Goal: Register for event/course

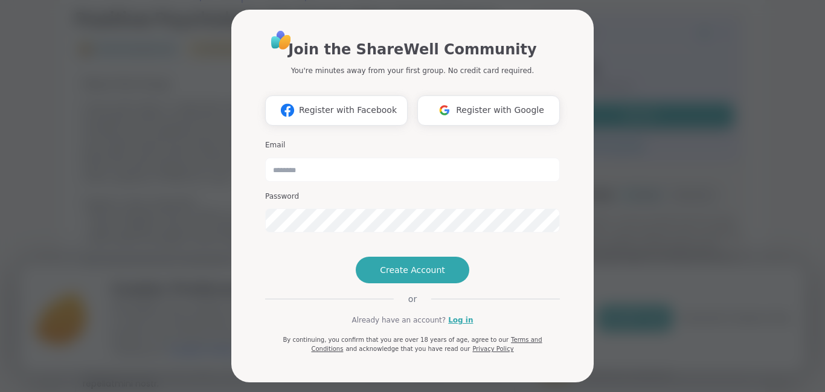
scroll to position [234, 0]
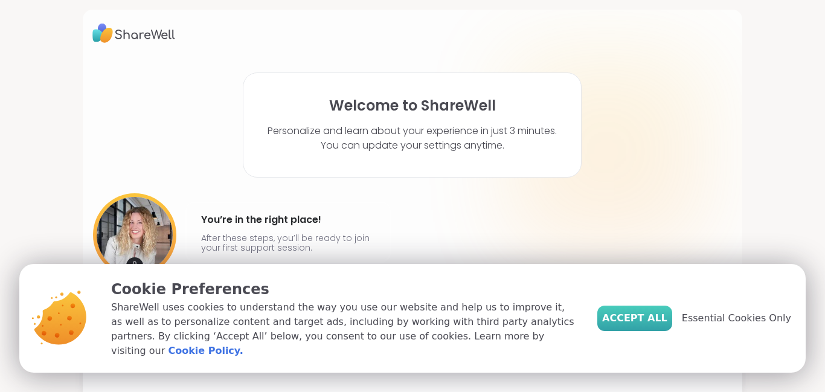
click at [654, 326] on span "Accept All" at bounding box center [634, 318] width 65 height 14
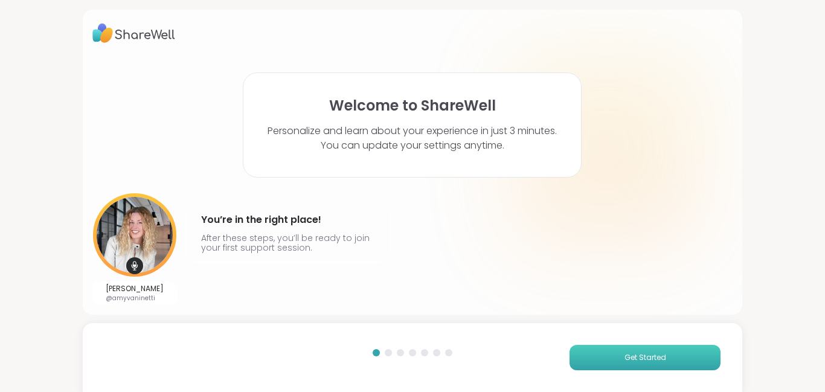
click at [649, 357] on span "Get Started" at bounding box center [645, 357] width 42 height 11
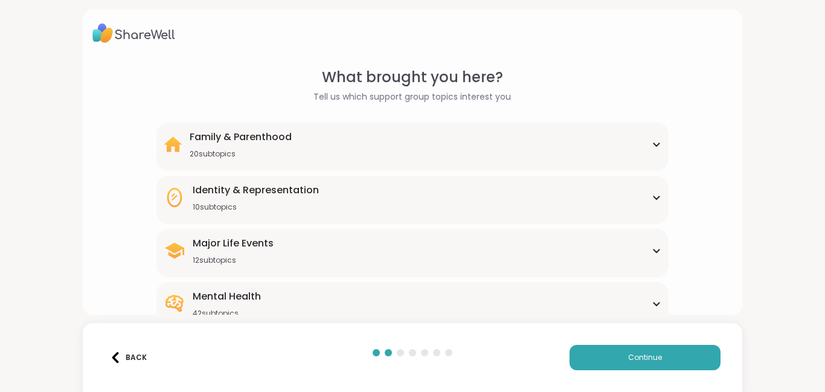
scroll to position [85, 0]
click at [388, 289] on div "Mental Health 42 subtopics" at bounding box center [413, 303] width 498 height 29
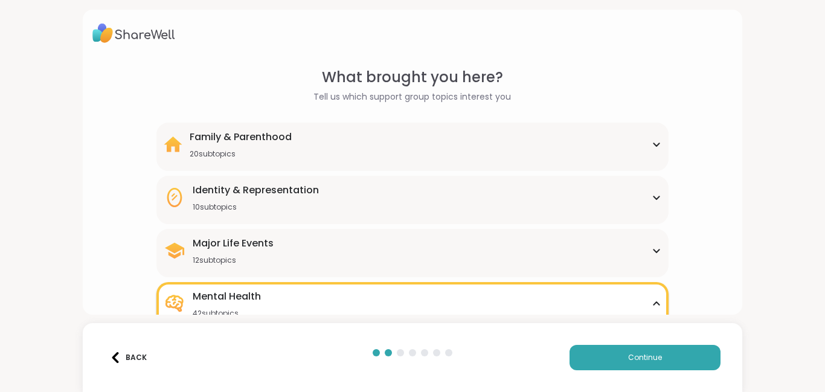
scroll to position [592, 0]
click at [602, 351] on button "Continue" at bounding box center [645, 357] width 151 height 25
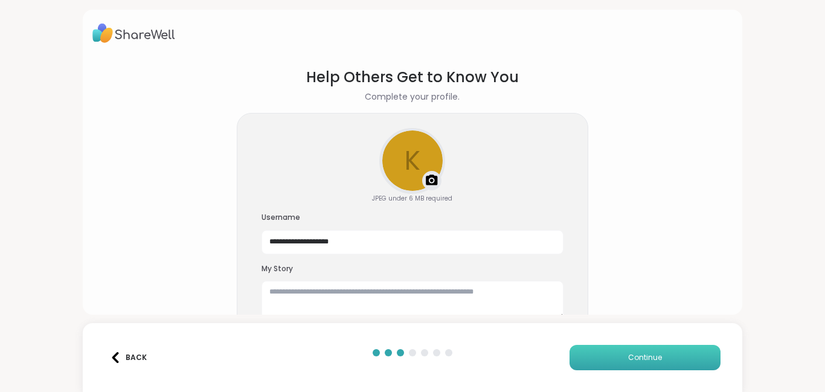
scroll to position [0, 0]
click at [611, 354] on button "Continue" at bounding box center [645, 357] width 151 height 25
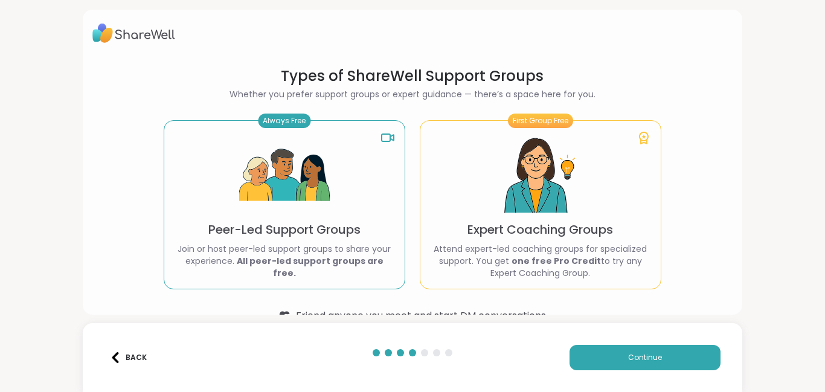
click at [334, 222] on div "Always Free Peer-Led Support Groups Join or host peer-led support groups to sha…" at bounding box center [285, 204] width 242 height 169
click at [626, 354] on button "Continue" at bounding box center [645, 357] width 151 height 25
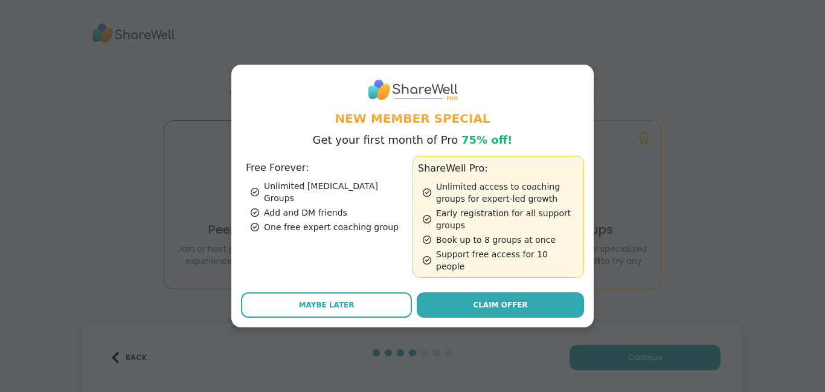
click at [324, 207] on div "Add and DM friends" at bounding box center [329, 213] width 157 height 12
click at [298, 208] on div "Add and DM friends" at bounding box center [329, 213] width 157 height 12
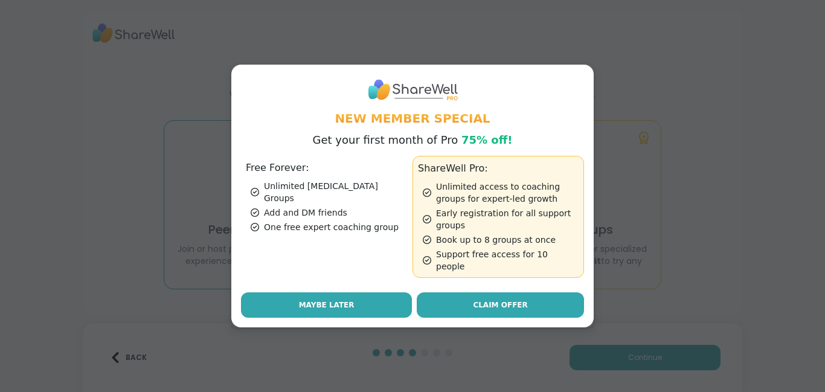
click at [315, 300] on span "Maybe Later" at bounding box center [327, 305] width 56 height 11
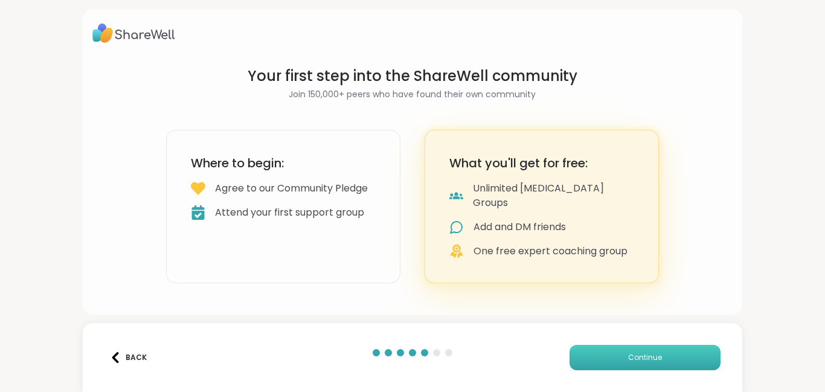
click at [601, 353] on button "Continue" at bounding box center [645, 357] width 151 height 25
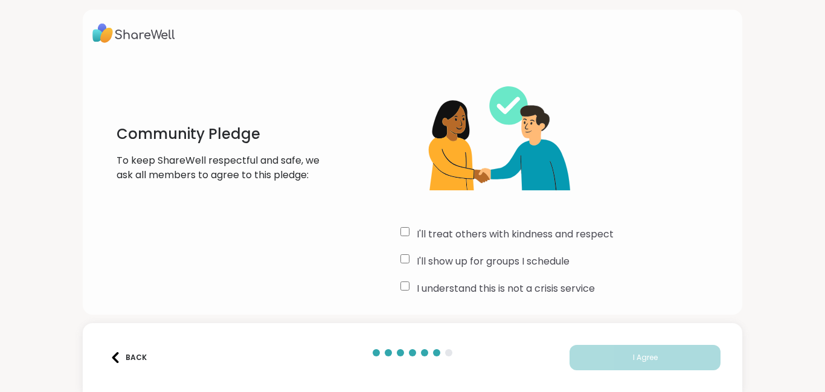
click at [408, 236] on div "I'll treat others with kindness and respect" at bounding box center [566, 234] width 332 height 14
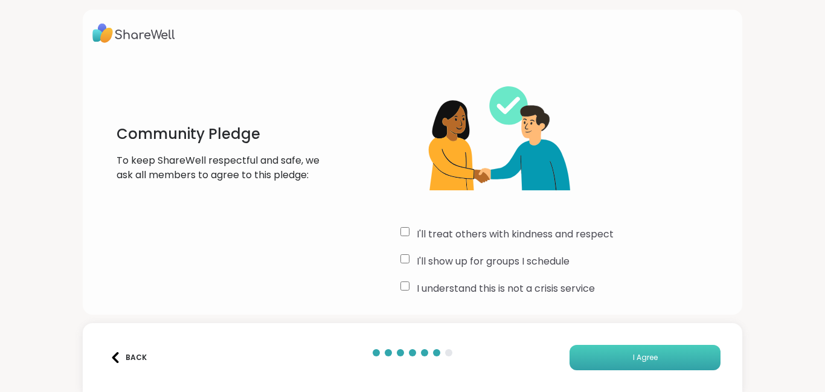
click at [628, 355] on button "I Agree" at bounding box center [645, 357] width 151 height 25
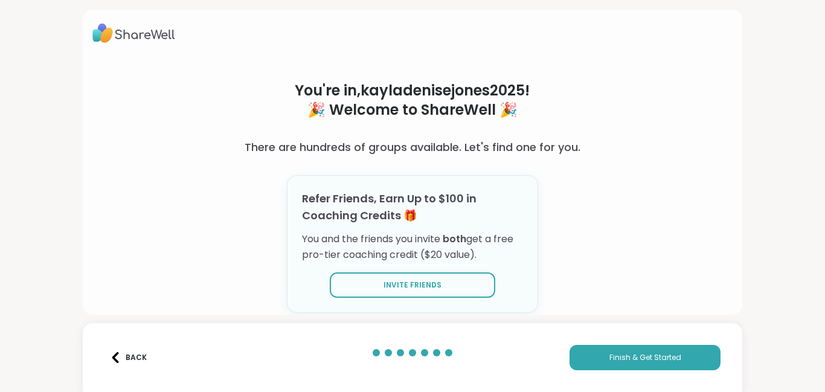
scroll to position [32, 0]
click at [609, 361] on span "Finish & Get Started" at bounding box center [645, 357] width 72 height 11
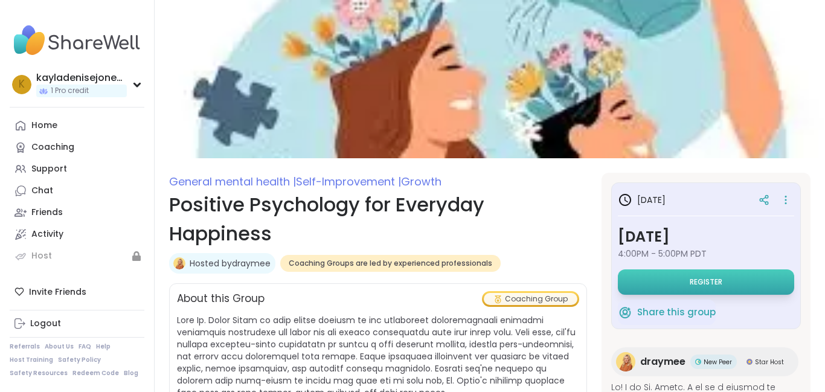
click at [694, 282] on span "Register" at bounding box center [706, 282] width 33 height 10
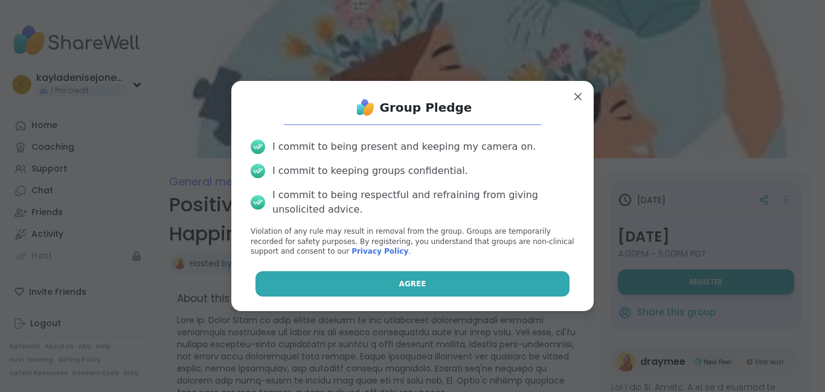
click at [530, 287] on button "Agree" at bounding box center [412, 283] width 315 height 25
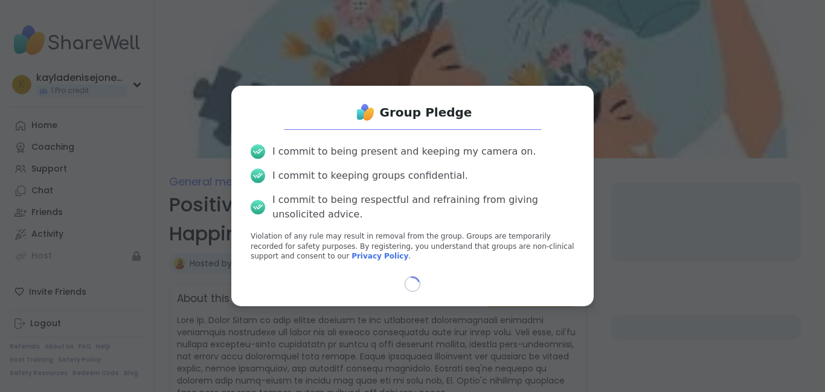
select select "**"
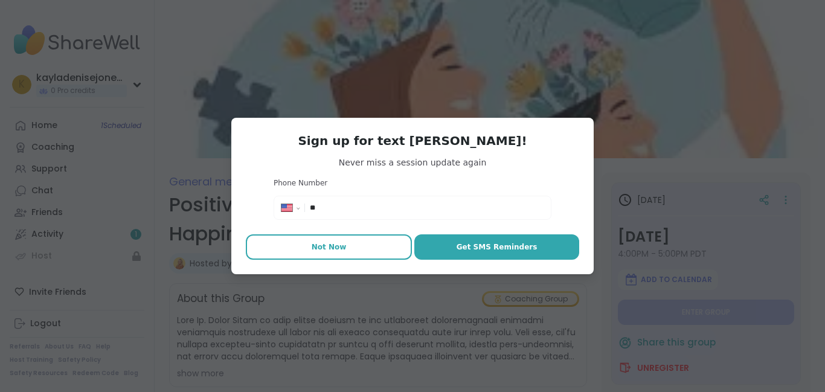
click at [347, 244] on button "Not Now" at bounding box center [329, 246] width 166 height 25
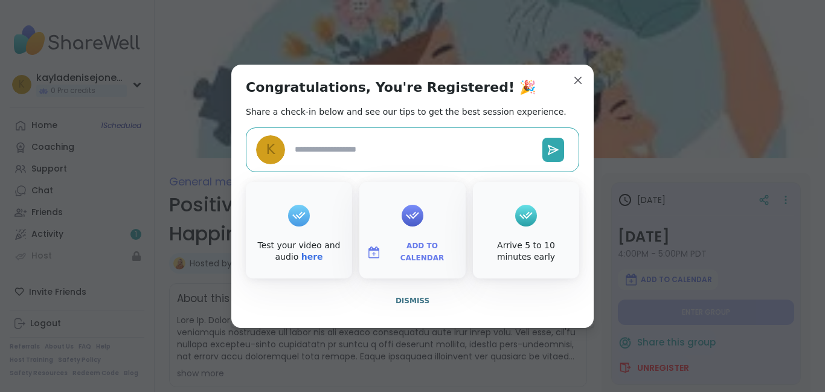
type textarea "*"
click at [301, 257] on link "here" at bounding box center [312, 257] width 22 height 10
